Goal: Task Accomplishment & Management: Use online tool/utility

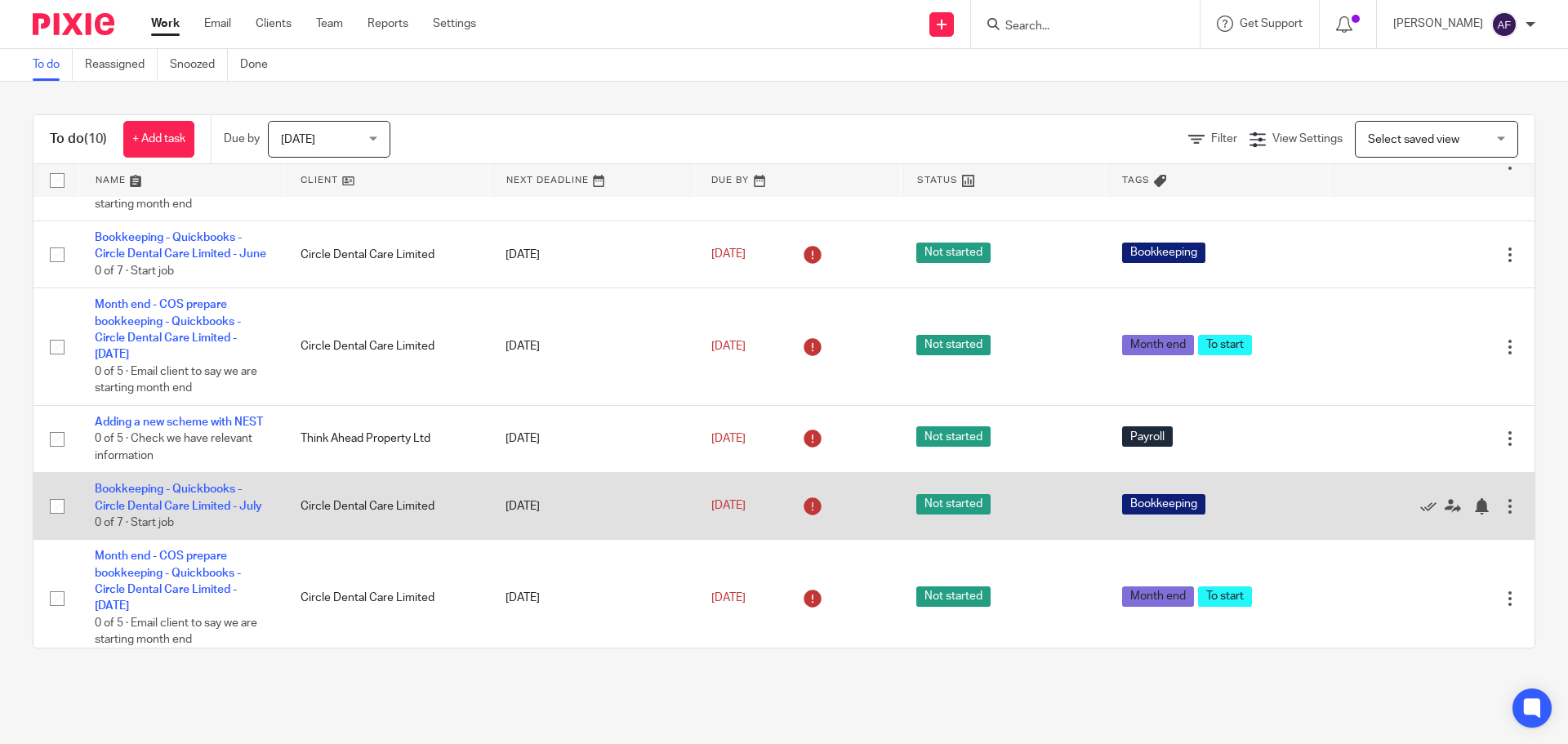
scroll to position [487, 0]
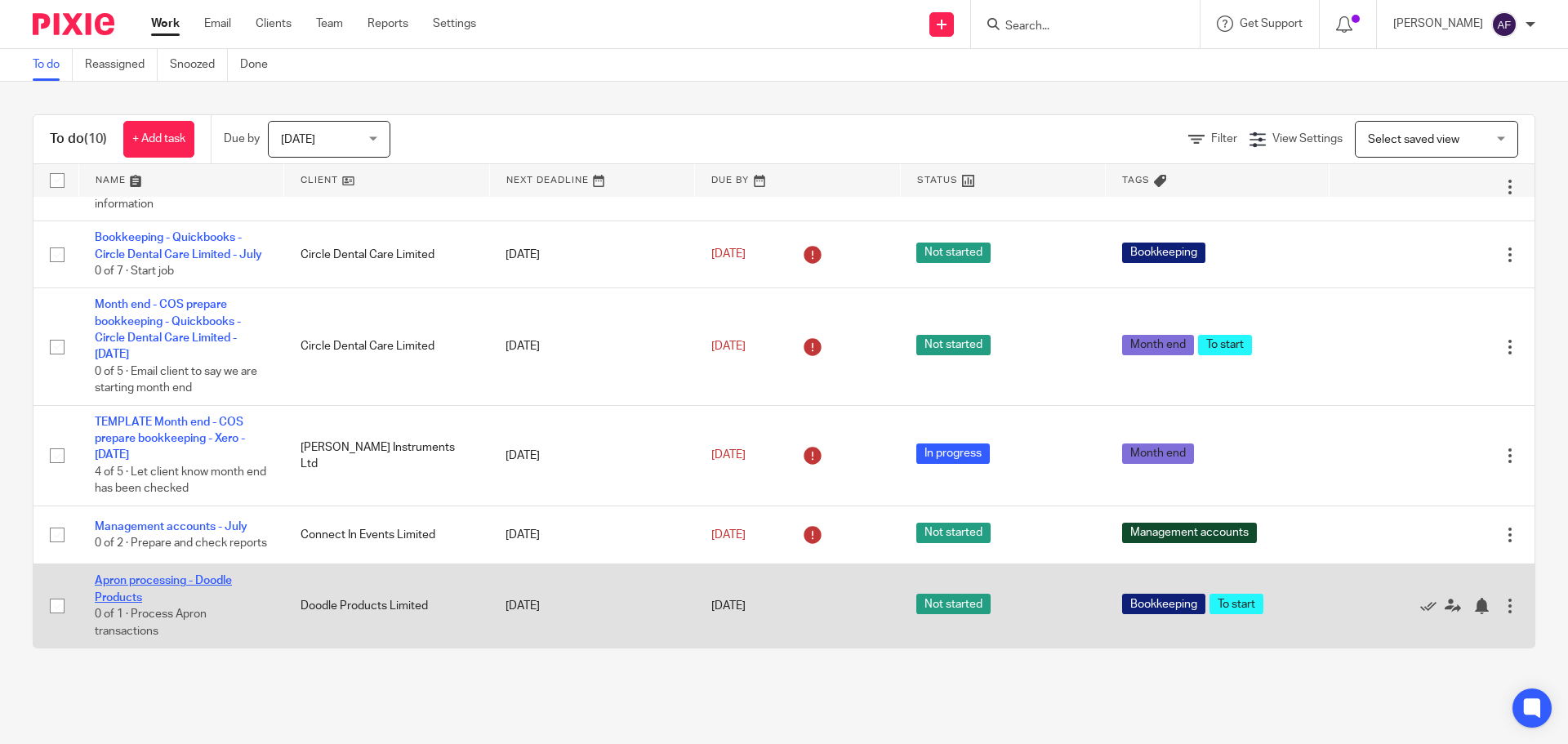
click at [156, 580] on link "Apron processing - Doodle Products" at bounding box center [164, 589] width 137 height 28
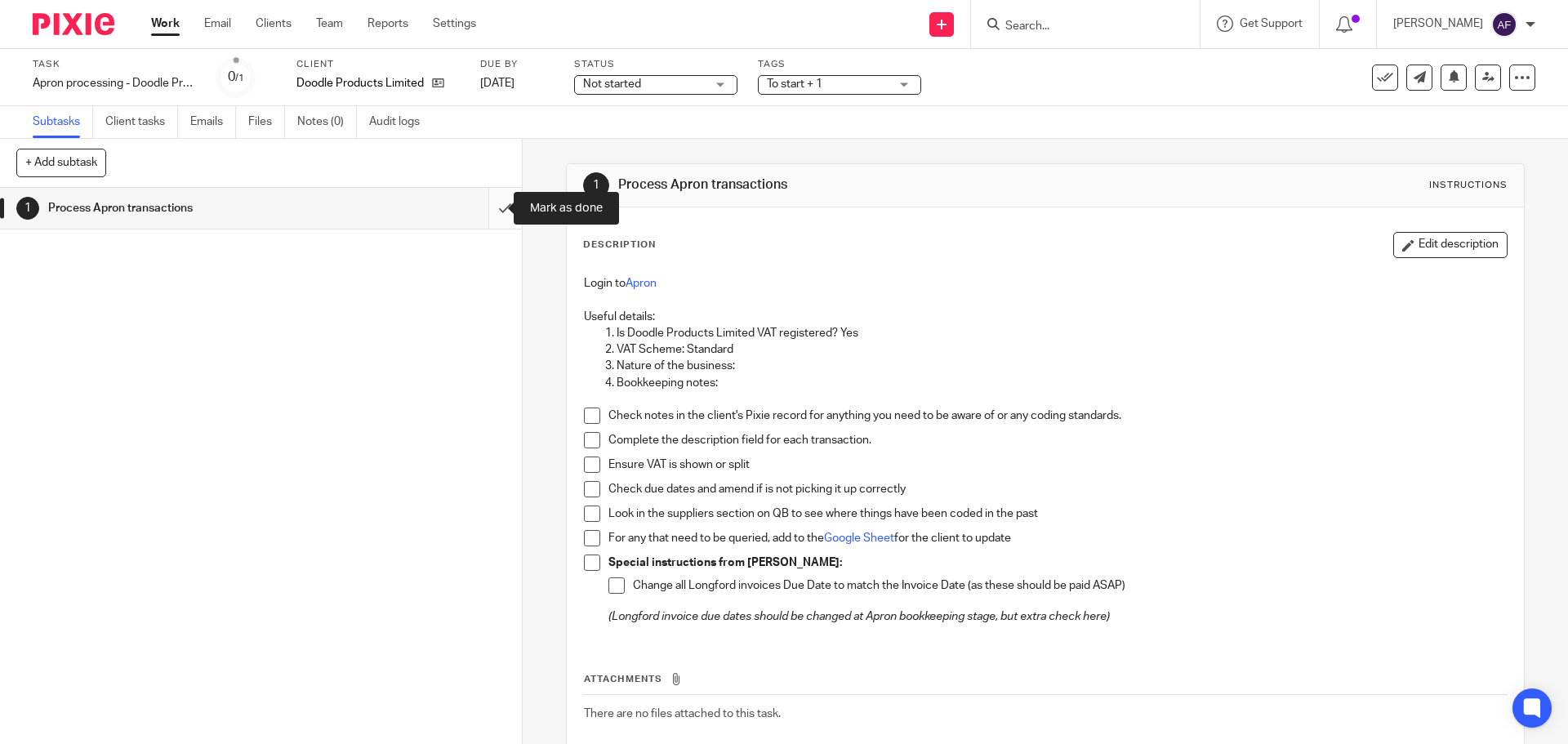
click at [477, 203] on input "submit" at bounding box center [261, 208] width 522 height 41
